Goal: Transaction & Acquisition: Purchase product/service

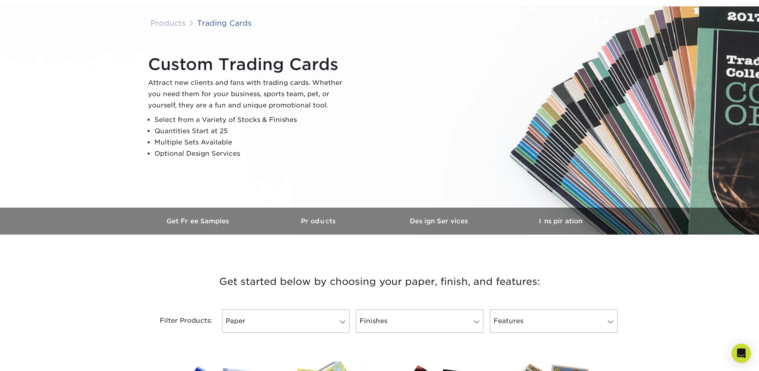
scroll to position [47, 0]
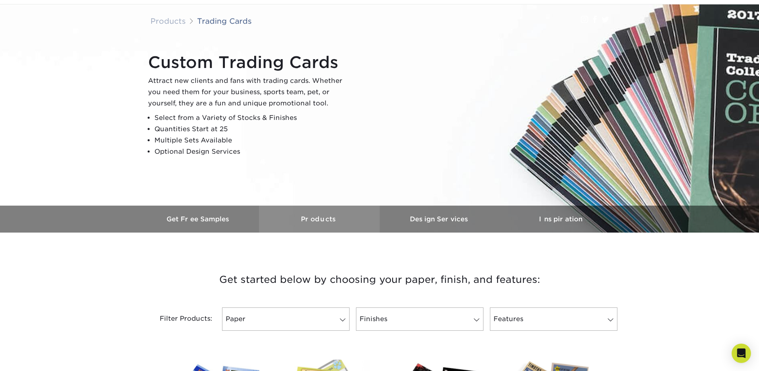
click at [319, 219] on h3 "Products" at bounding box center [319, 219] width 121 height 8
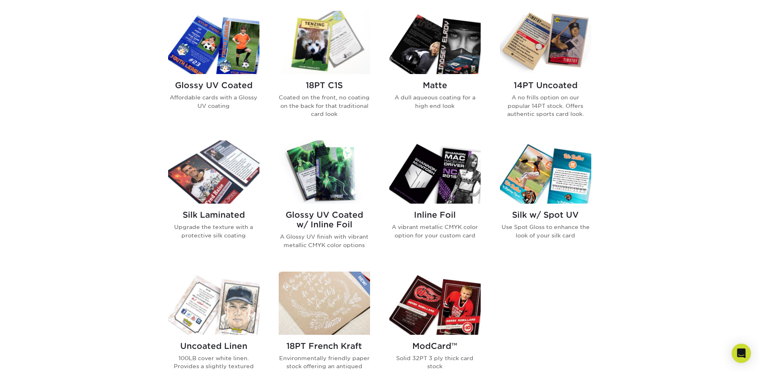
scroll to position [397, 0]
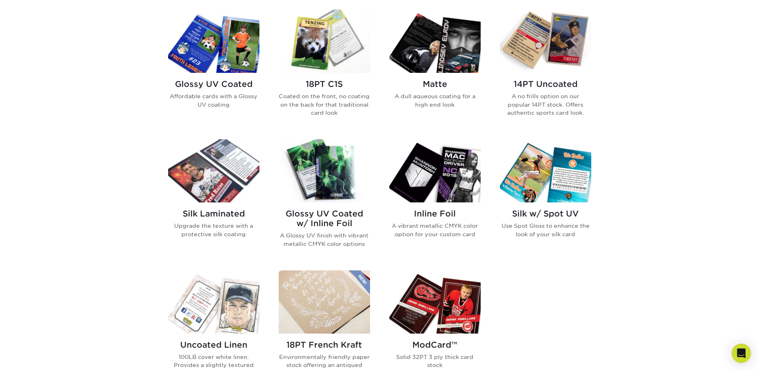
click at [448, 169] on img at bounding box center [434, 170] width 91 height 63
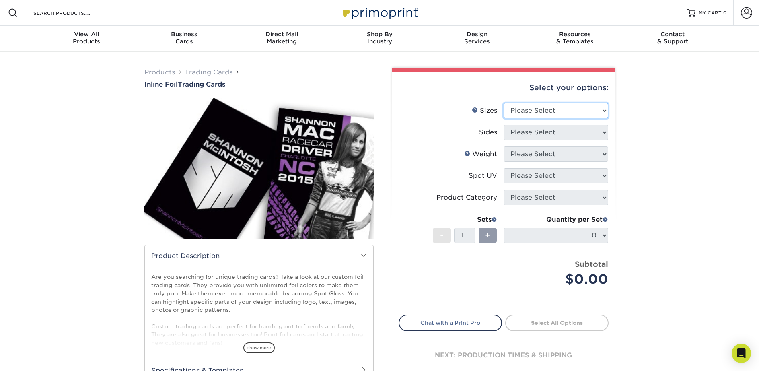
click at [605, 111] on select "Please Select 2.5" x 3.5"" at bounding box center [556, 110] width 105 height 15
select select "2.50x3.50"
click at [604, 132] on select "Please Select Print Both Sides - Foil Back Only Print Both Sides - Foil Both Si…" at bounding box center [556, 132] width 105 height 15
select select "e9e9dfb3-fba1-4d60-972c-fd9ca5904d33"
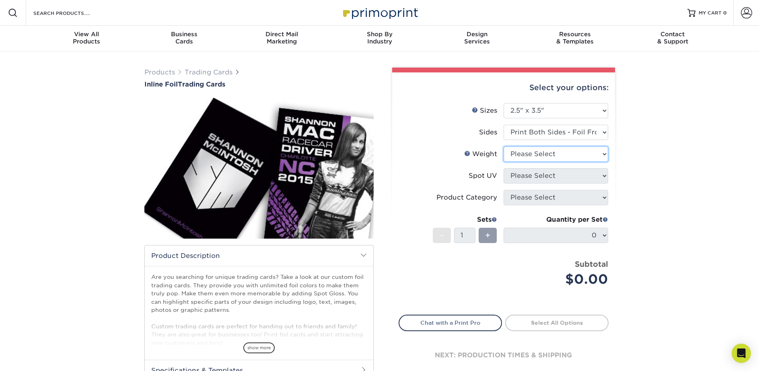
click at [603, 155] on select "Please Select 16PT" at bounding box center [556, 153] width 105 height 15
select select "16PT"
click at [604, 176] on select "Please Select No Spot UV Front and Back (Both Sides) Front Only Back Only" at bounding box center [556, 175] width 105 height 15
select select "1"
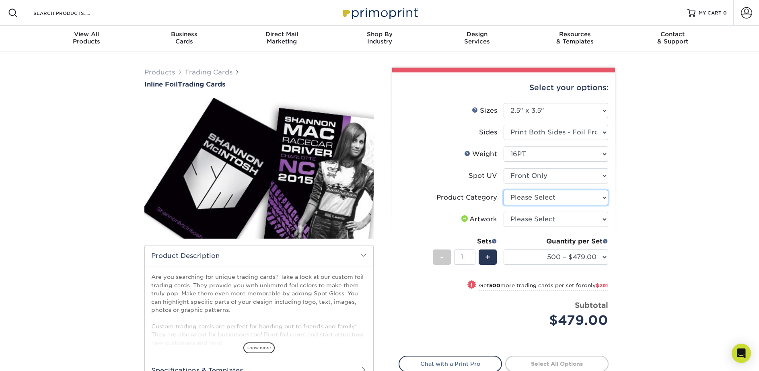
click at [603, 198] on select "Please Select Trading Cards" at bounding box center [556, 197] width 105 height 15
select select "c2f9bce9-36c2-409d-b101-c29d9d031e18"
click at [604, 218] on select "Please Select I will upload files I need a design - $100" at bounding box center [556, 219] width 105 height 15
select select "upload"
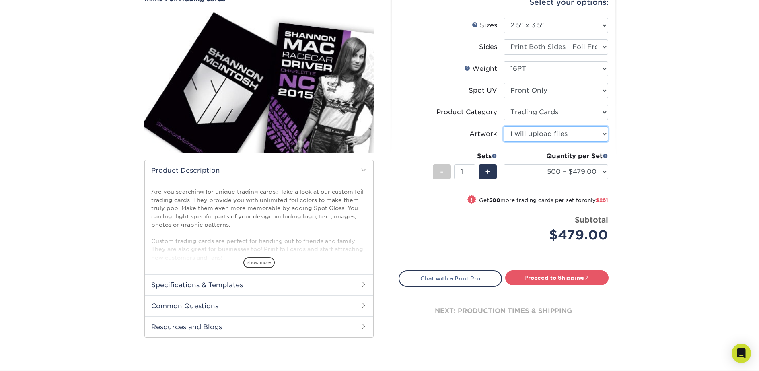
scroll to position [89, 0]
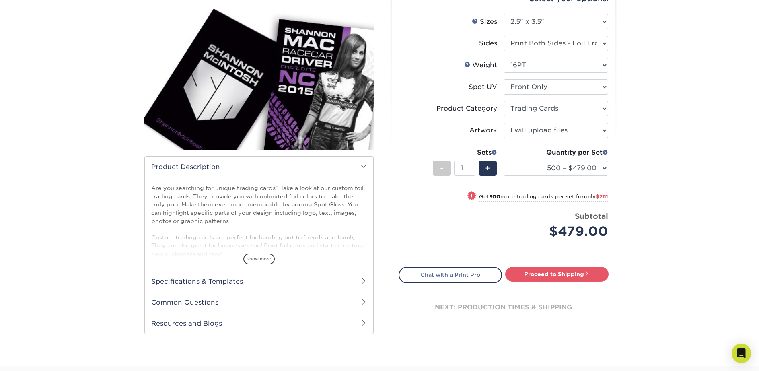
click at [363, 280] on span at bounding box center [363, 281] width 6 height 6
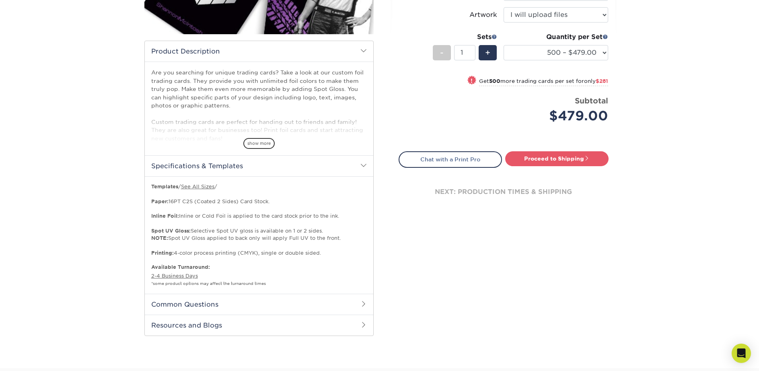
scroll to position [224, 0]
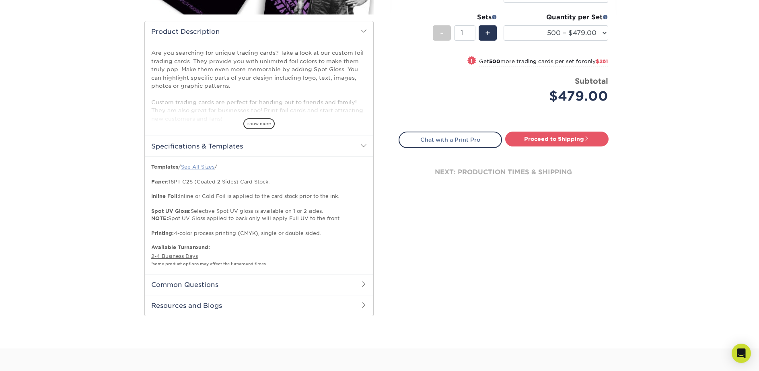
click at [201, 168] on link "See All Sizes" at bounding box center [197, 167] width 33 height 6
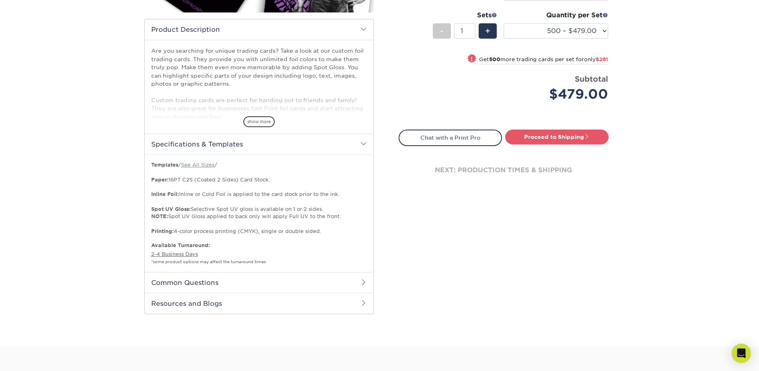
click at [207, 165] on link "See All Sizes" at bounding box center [197, 165] width 33 height 6
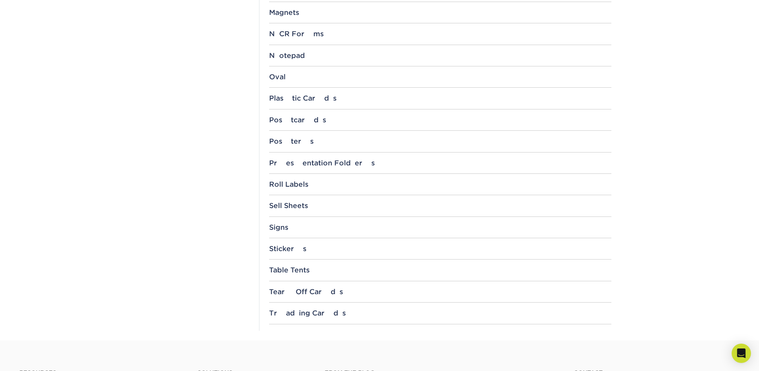
scroll to position [770, 0]
click at [305, 312] on div "Trading Cards" at bounding box center [440, 311] width 342 height 8
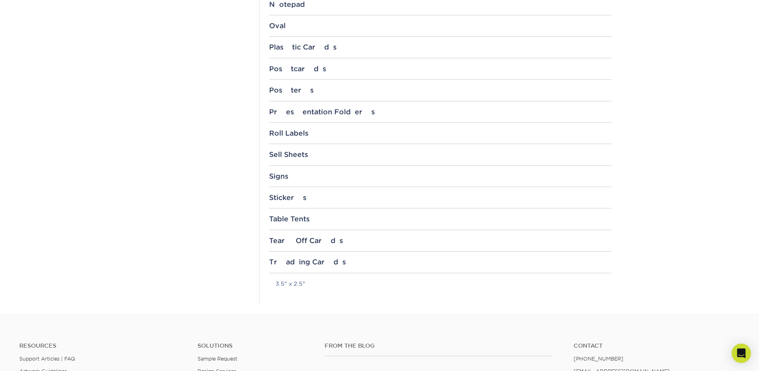
scroll to position [827, 0]
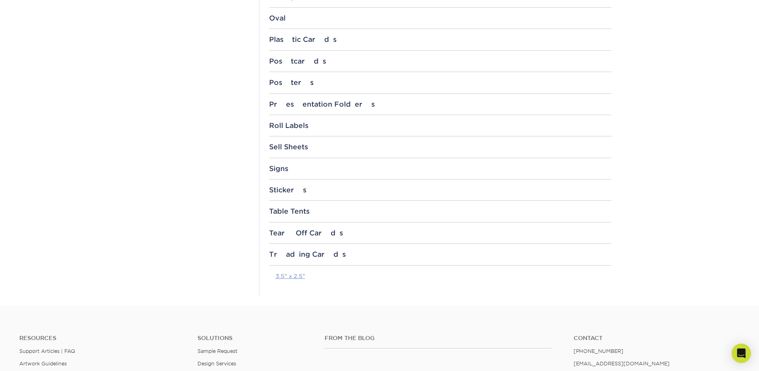
click at [290, 275] on link "3.5" x 2.5"" at bounding box center [291, 276] width 30 height 6
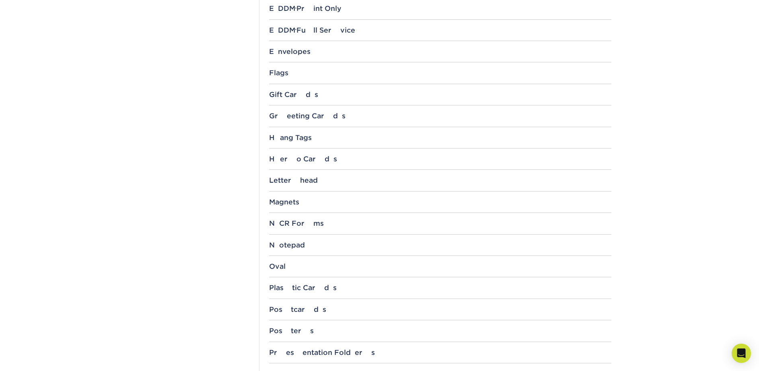
click at [294, 168] on div "Hero Cards 4" x 6" 5" x 7" 6" x 8" 6" x 9" 8" x 10" 8.5" x 11" 9" x 12"" at bounding box center [440, 162] width 342 height 15
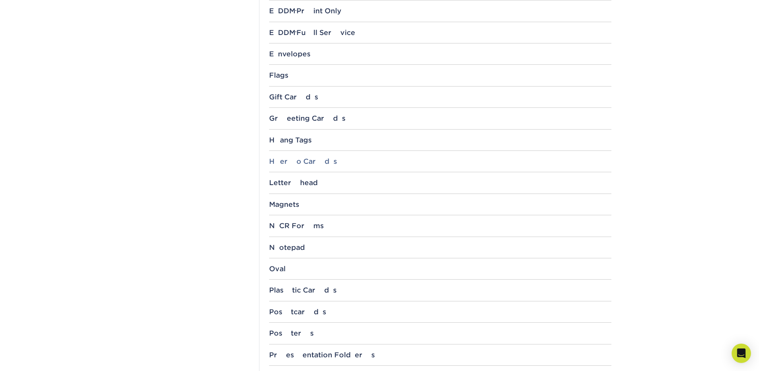
click at [293, 161] on div "Hero Cards" at bounding box center [440, 161] width 342 height 8
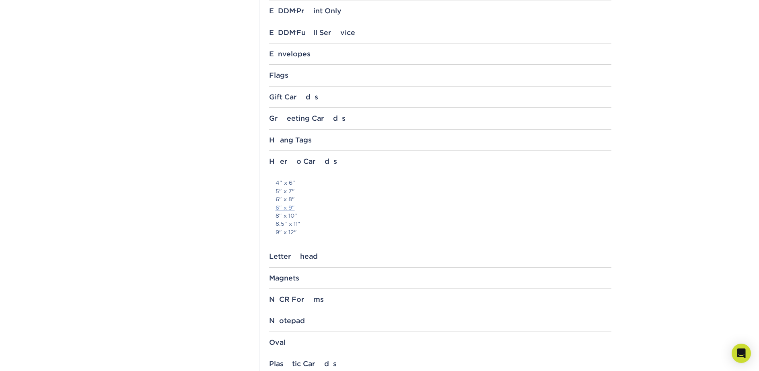
click at [287, 206] on link "6" x 9"" at bounding box center [285, 207] width 19 height 6
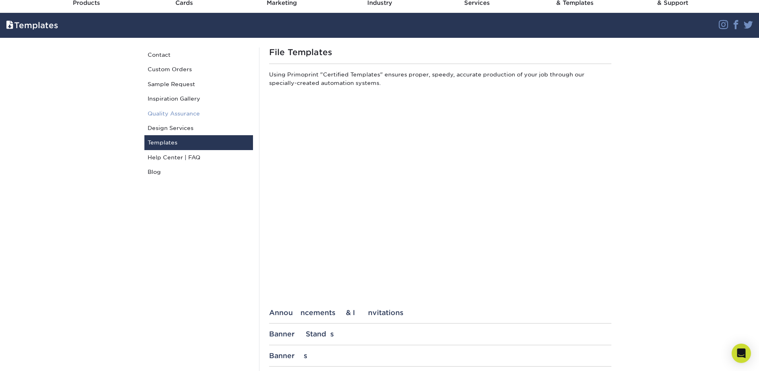
scroll to position [0, 0]
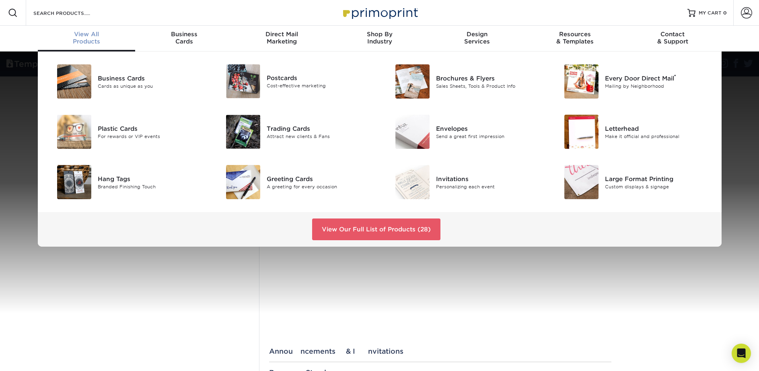
click at [86, 38] on div "View All Products" at bounding box center [87, 38] width 98 height 14
click at [367, 230] on link "View Our Full List of Products (28)" at bounding box center [376, 229] width 128 height 22
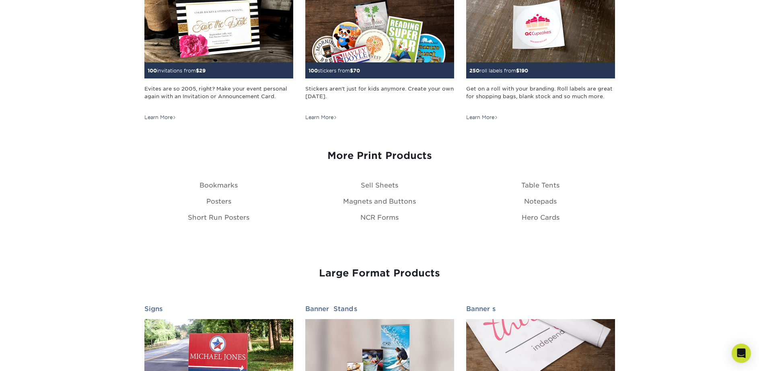
scroll to position [863, 0]
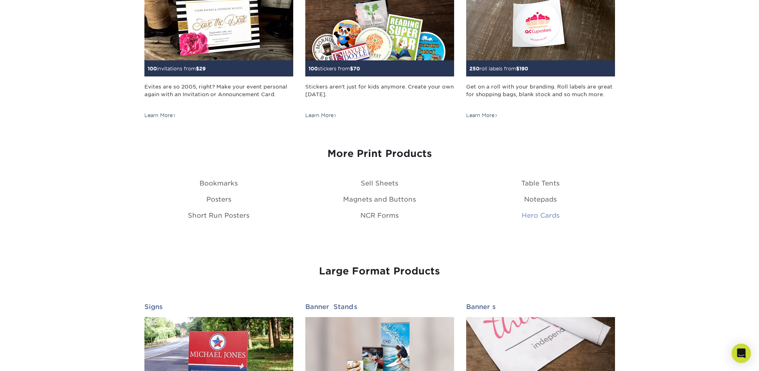
click at [533, 217] on link "Hero Cards" at bounding box center [541, 216] width 38 height 8
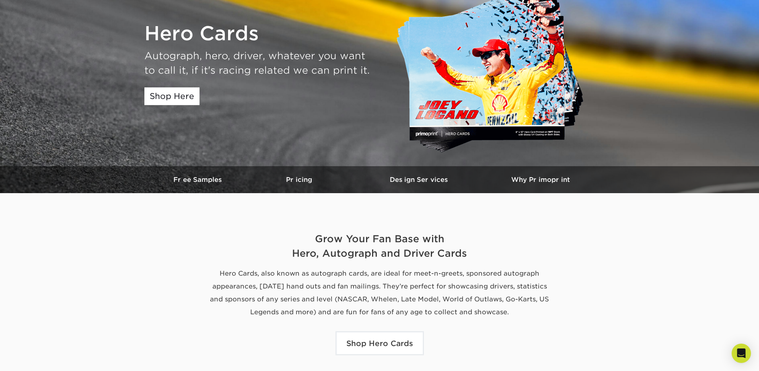
scroll to position [90, 0]
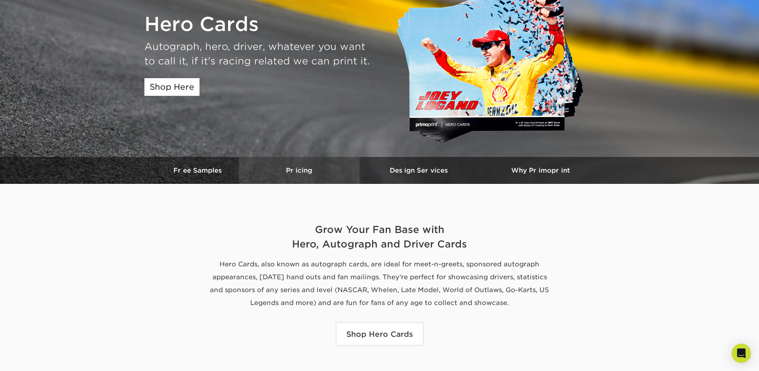
click at [296, 170] on h3 "Pricing" at bounding box center [299, 171] width 121 height 8
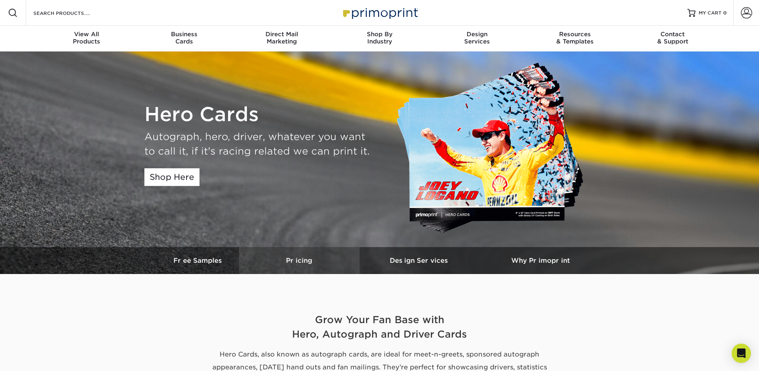
scroll to position [0, 0]
click at [296, 259] on h3 "Pricing" at bounding box center [299, 261] width 121 height 8
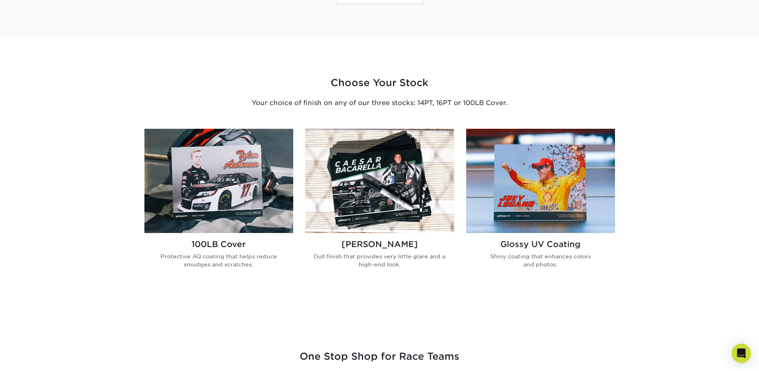
scroll to position [378, 0]
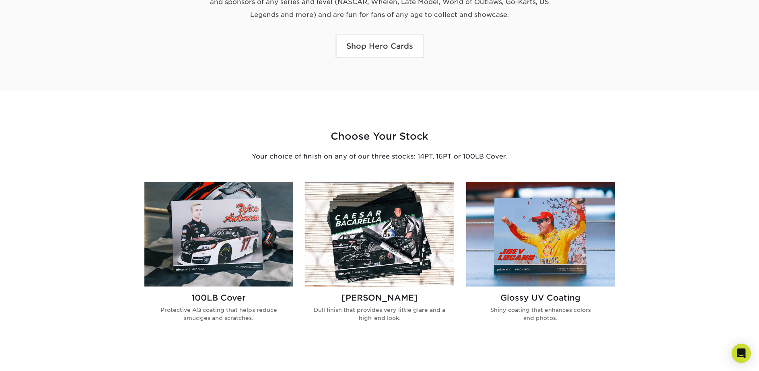
click at [523, 296] on h2 "Glossy UV Coating" at bounding box center [541, 298] width 136 height 10
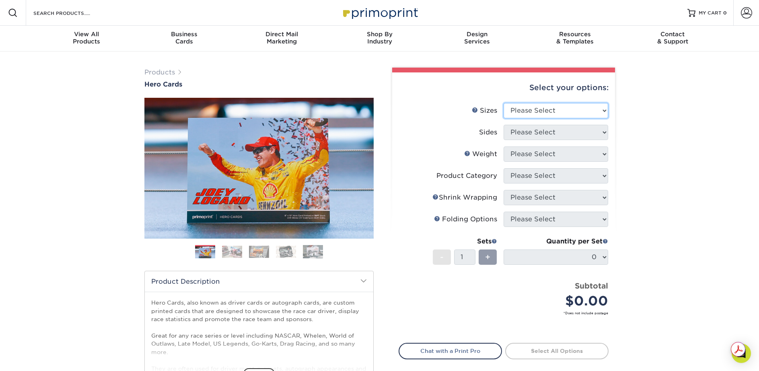
click at [601, 110] on select "Please Select 1.5" x 7" 4" x 6" 5" x 7" 6" x 8" 6" x 8.5" 6" x 9" 7" x 8.5" 7.5…" at bounding box center [556, 110] width 105 height 15
select select "6.00x9.00"
click at [582, 134] on select "Please Select Print Both Sides Print Front Only" at bounding box center [556, 132] width 105 height 15
select select "13abbda7-1d64-4f25-8bb2-c179b224825d"
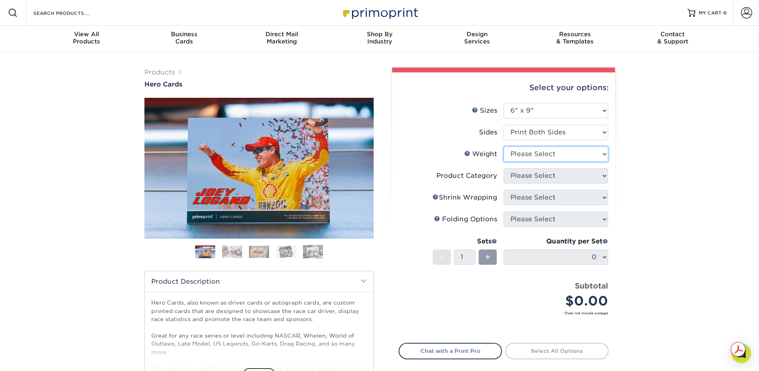
click at [578, 155] on select "Please Select 16PT 14PT 100LB" at bounding box center [556, 153] width 105 height 15
select select "16PT"
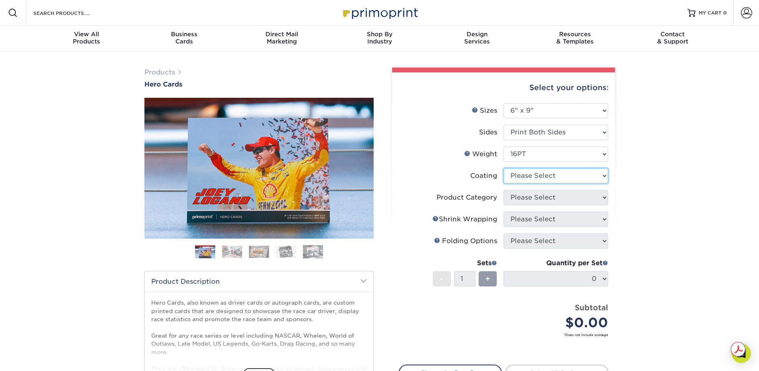
click at [568, 175] on select at bounding box center [556, 175] width 105 height 15
select select "1e8116af-acfc-44b1-83dc-8181aa338834"
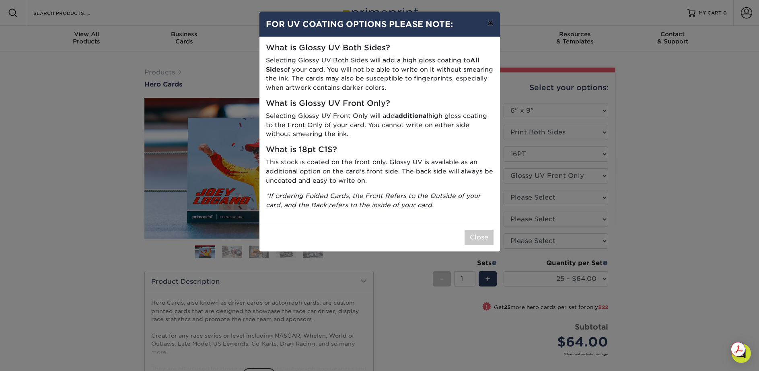
click at [491, 25] on button "×" at bounding box center [490, 23] width 19 height 23
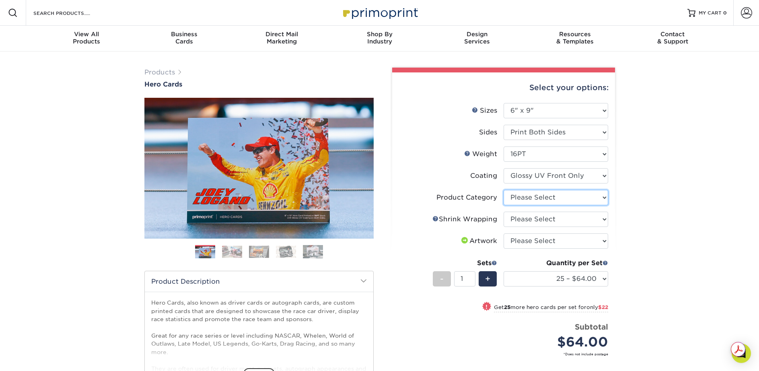
click at [604, 197] on select "Please Select Postcards" at bounding box center [556, 197] width 105 height 15
select select "9b7272e0-d6c8-4c3c-8e97-d3a1bcdab858"
click at [602, 219] on select "Please Select No Shrink Wrapping Shrink Wrap 100 Per Package Shrink Wrap 50 Per…" at bounding box center [556, 219] width 105 height 15
select select "c8749376-e7da-41d0-b3dc-647faf84d907"
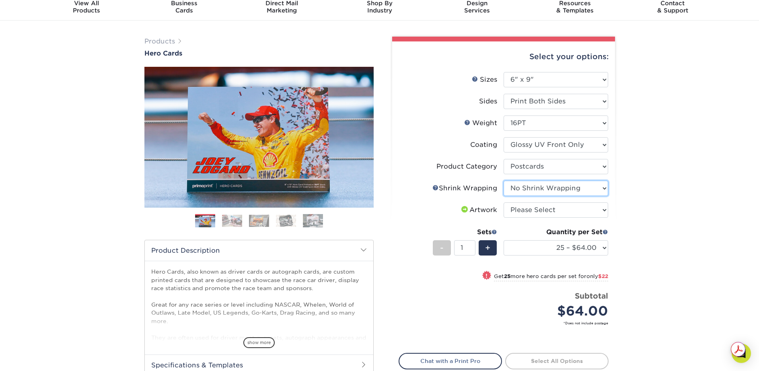
scroll to position [44, 0]
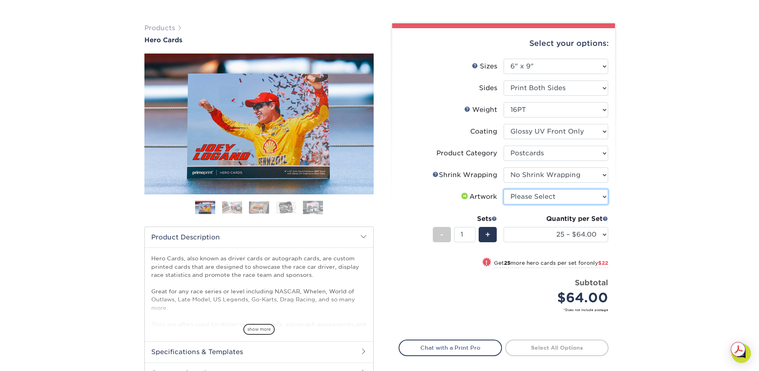
click at [601, 198] on select "Please Select I will upload files I need a design - $150" at bounding box center [556, 196] width 105 height 15
select select "upload"
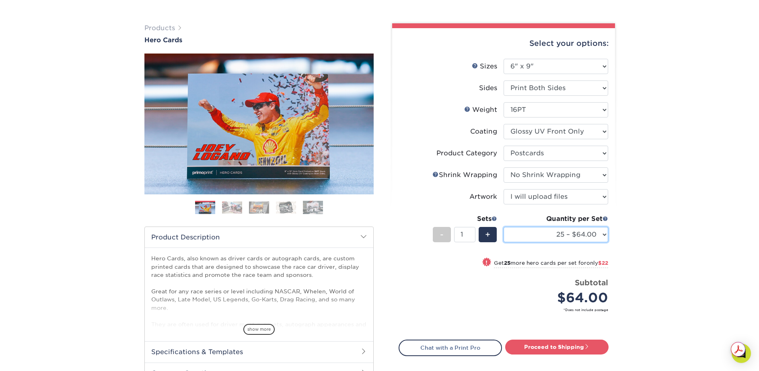
click at [604, 235] on select "25 – $64.00 50 – $86.00 75 – $100.00 100 – $133.00 250 – $224.00 500 – $270.00 …" at bounding box center [556, 234] width 105 height 15
click at [660, 242] on div "Products Hero Cards Previous Next ," at bounding box center [379, 222] width 759 height 430
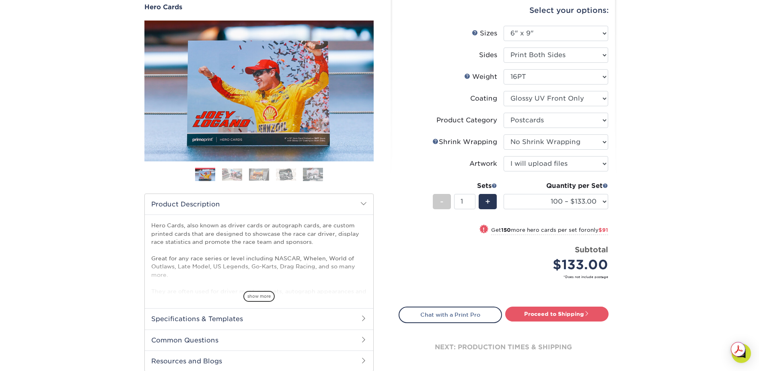
scroll to position [82, 0]
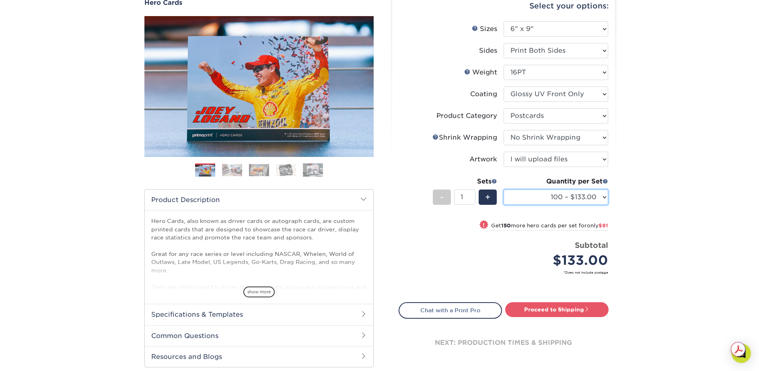
click at [604, 198] on select "25 – $64.00 50 – $86.00 75 – $100.00 100 – $133.00 250 – $224.00 500 – $270.00 …" at bounding box center [556, 196] width 105 height 15
select select "250 – $224.00"
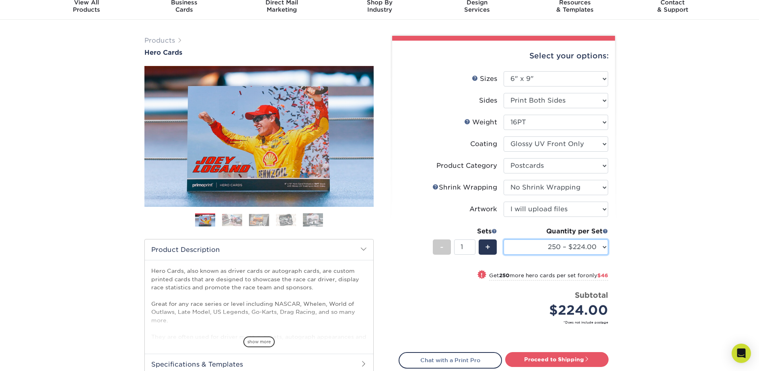
scroll to position [31, 0]
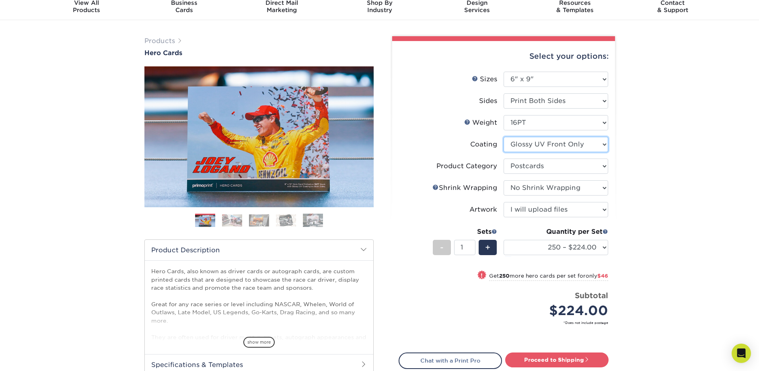
click at [603, 144] on select at bounding box center [556, 144] width 105 height 15
select select "ae367451-b2b8-45df-a344-0f05b6a12993"
select select "-1"
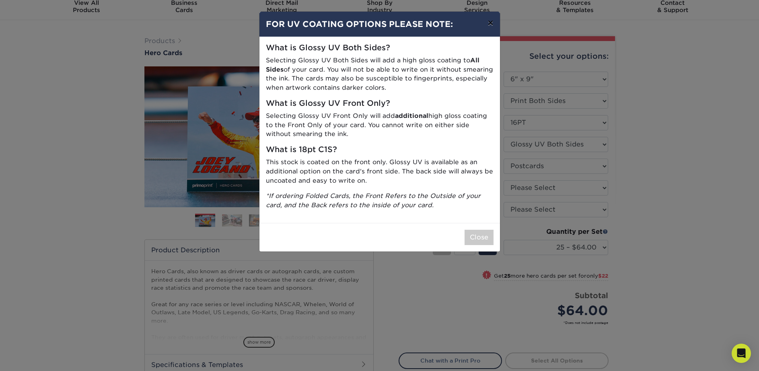
click at [488, 22] on button "×" at bounding box center [490, 23] width 19 height 23
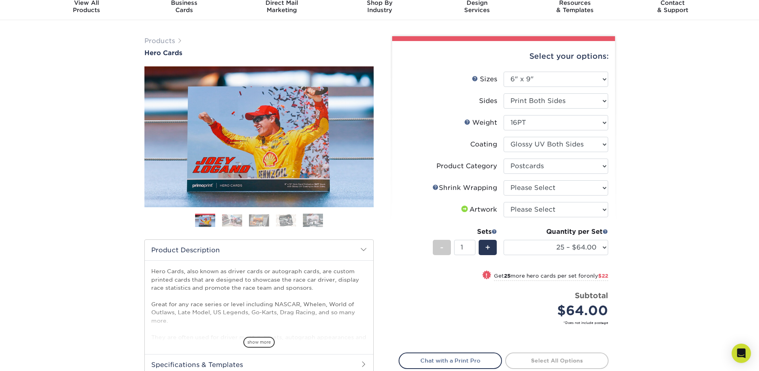
scroll to position [0, 0]
